Goal: Information Seeking & Learning: Learn about a topic

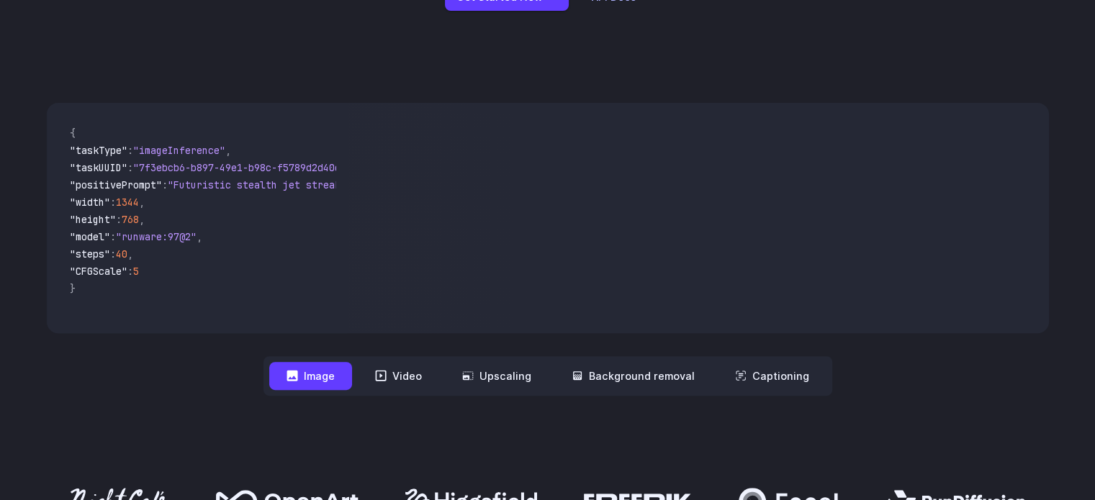
scroll to position [432, 0]
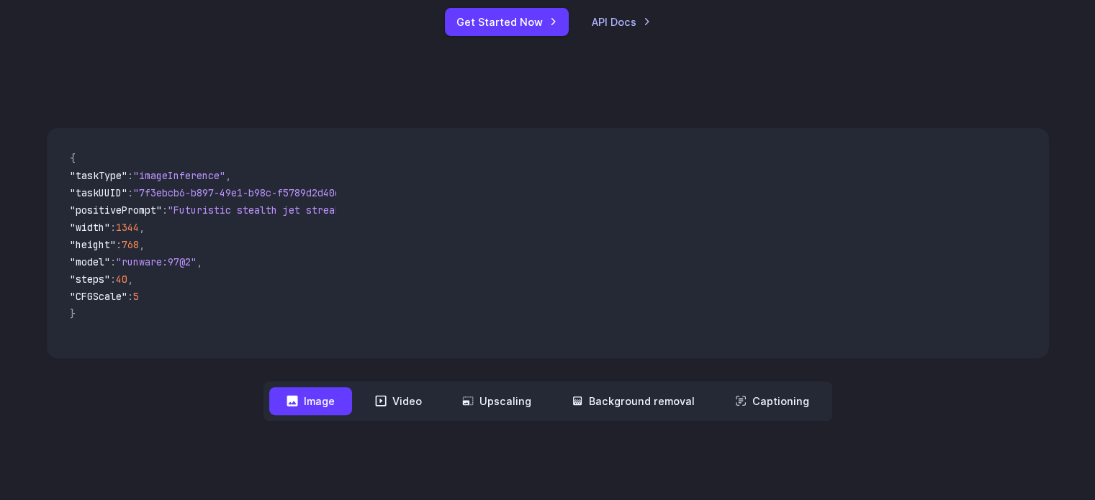
click at [640, 244] on video at bounding box center [697, 243] width 701 height 230
click at [418, 400] on button "Video" at bounding box center [398, 401] width 81 height 28
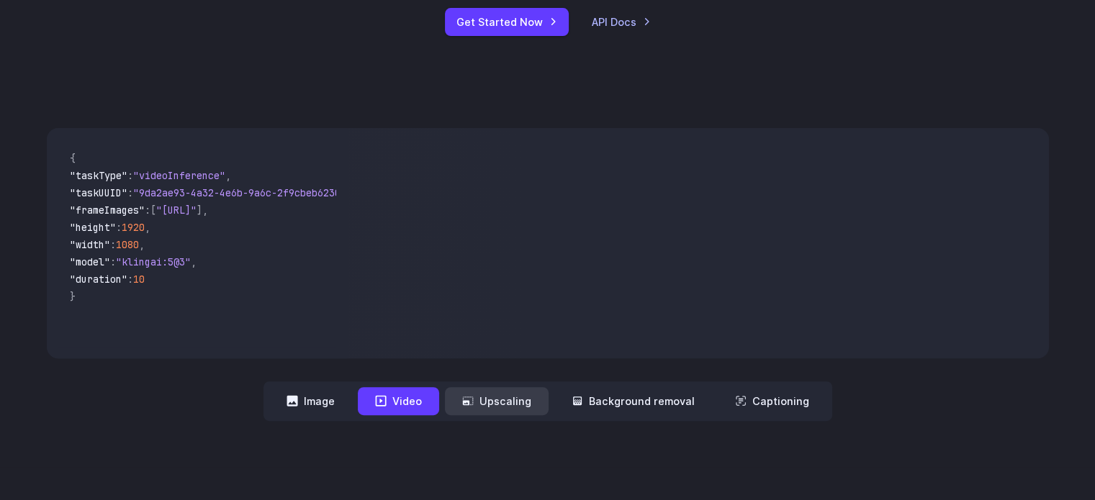
click at [477, 391] on button "Upscaling" at bounding box center [497, 401] width 104 height 28
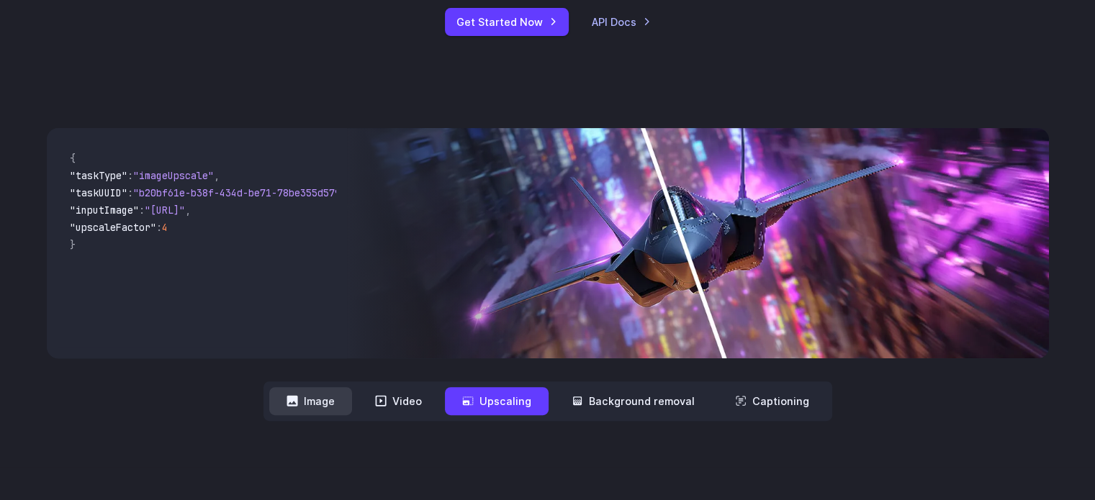
click at [330, 407] on button "Image" at bounding box center [310, 401] width 83 height 28
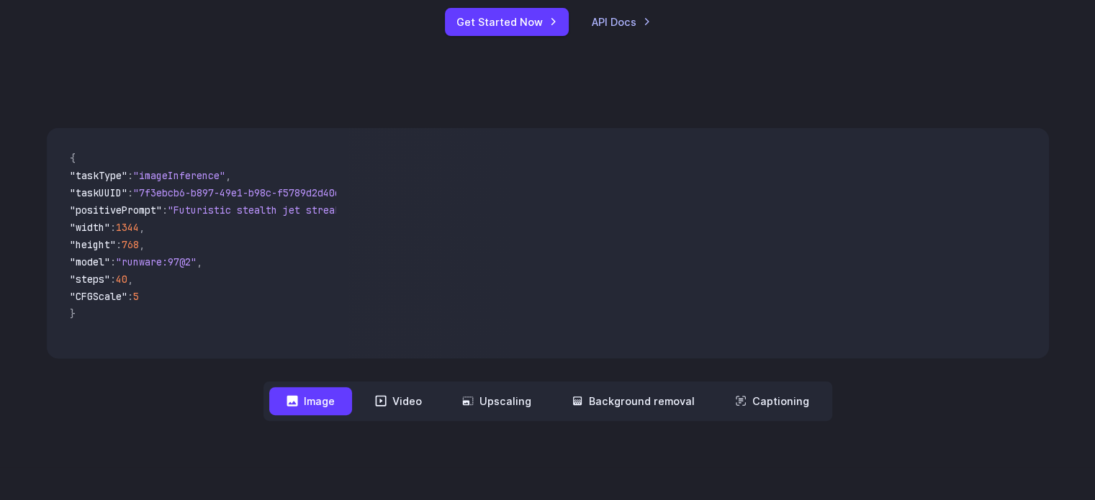
drag, startPoint x: 665, startPoint y: 279, endPoint x: 794, endPoint y: 284, distance: 129.0
click at [785, 284] on video at bounding box center [697, 243] width 701 height 230
click at [722, 275] on video at bounding box center [697, 243] width 701 height 230
click at [416, 404] on button "Video" at bounding box center [398, 401] width 81 height 28
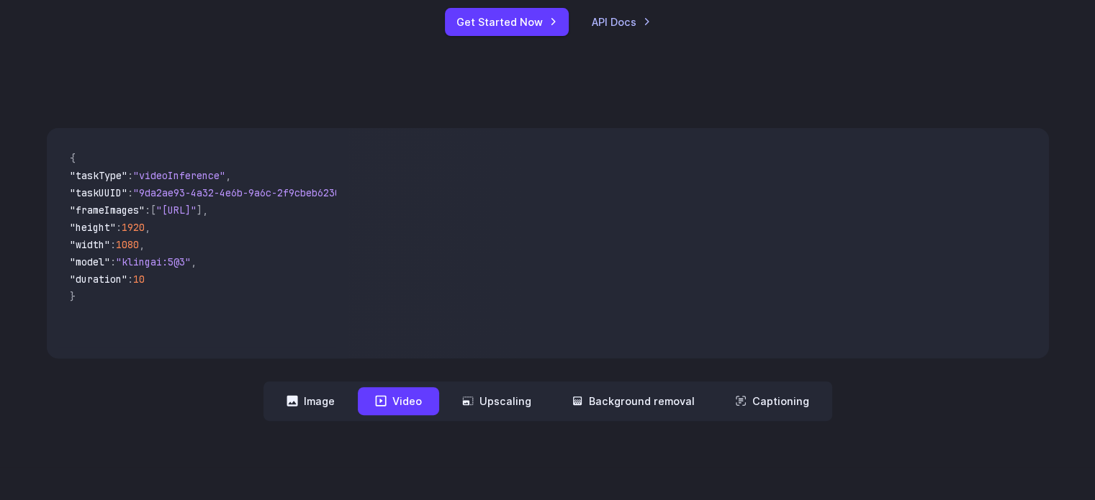
drag, startPoint x: 691, startPoint y: 252, endPoint x: 774, endPoint y: 258, distance: 83.1
click at [769, 258] on video at bounding box center [697, 243] width 701 height 230
click at [505, 395] on button "Upscaling" at bounding box center [497, 401] width 104 height 28
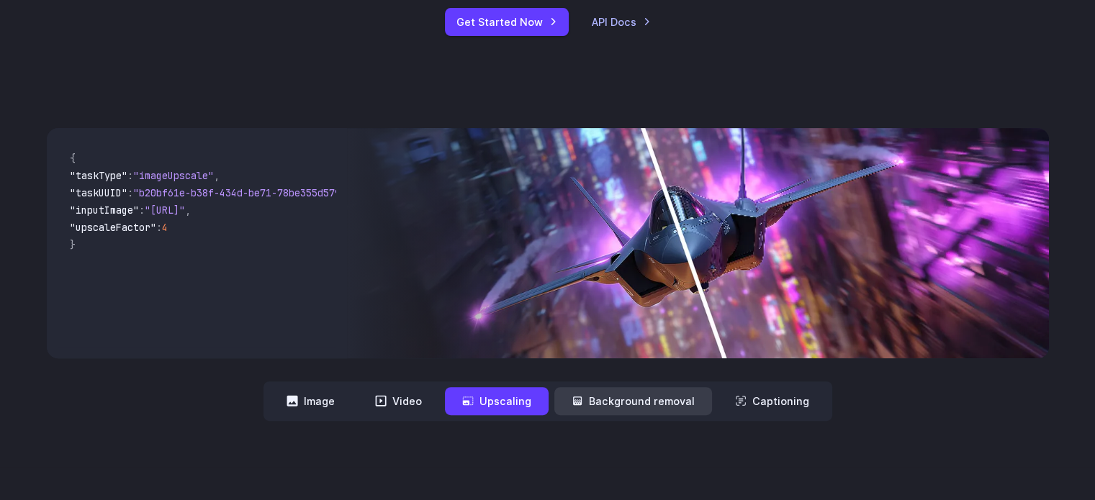
click at [610, 405] on button "Background removal" at bounding box center [633, 401] width 158 height 28
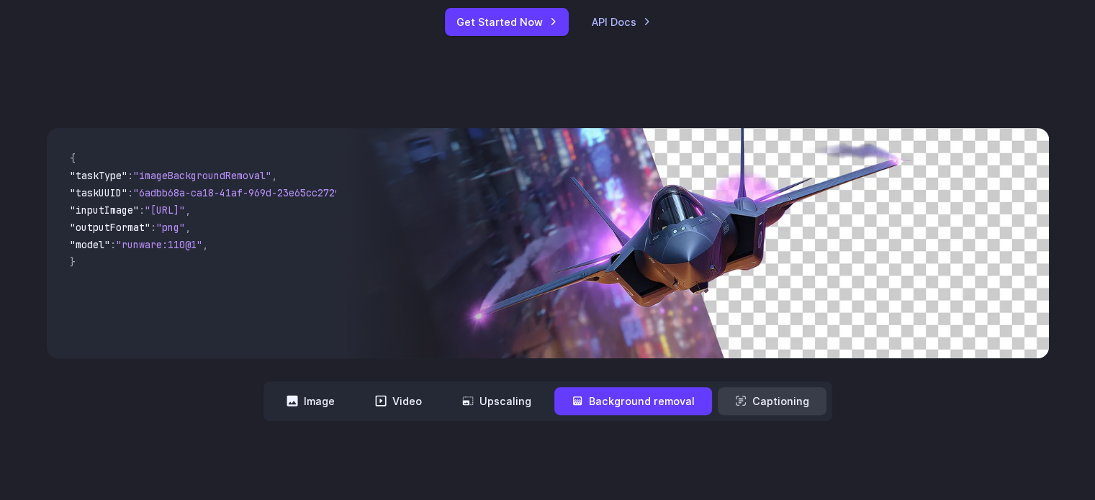
click at [752, 409] on button "Captioning" at bounding box center [772, 401] width 109 height 28
